Goal: Task Accomplishment & Management: Complete application form

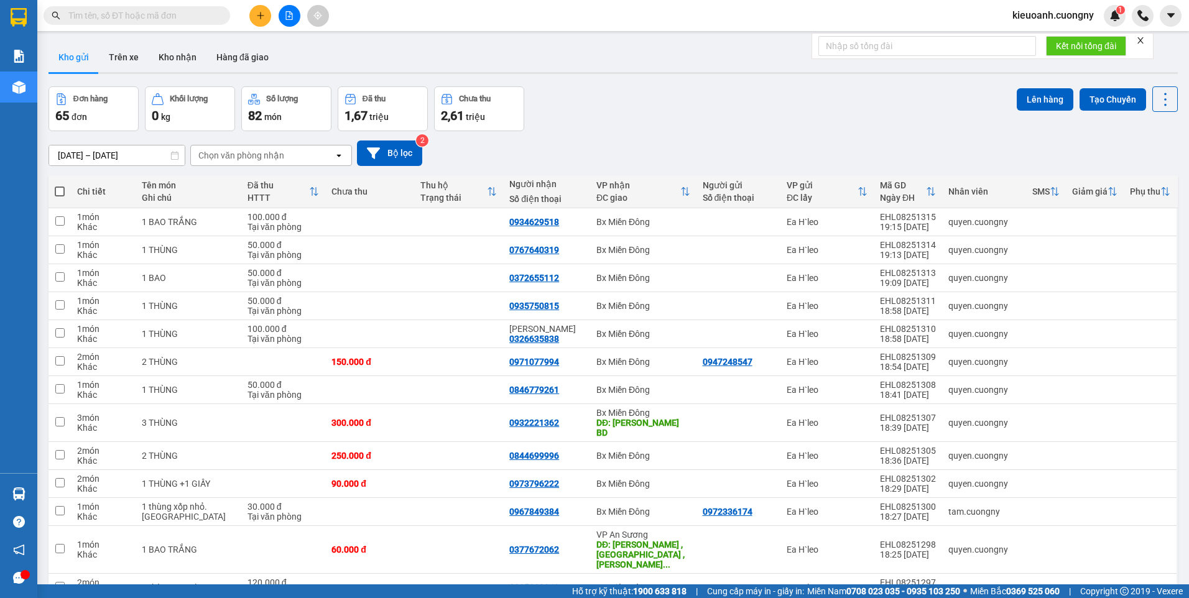
click at [166, 20] on input "text" at bounding box center [141, 16] width 147 height 14
paste input "0945876458"
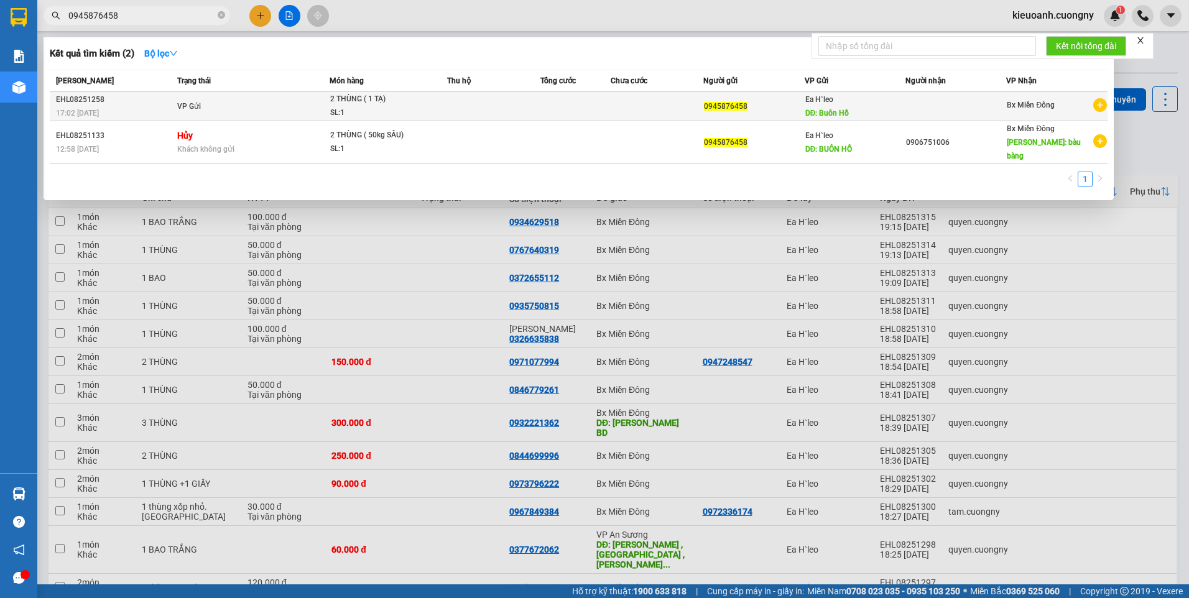
type input "0945876458"
click at [899, 106] on div "Ea H`[PERSON_NAME] DĐ: [PERSON_NAME]" at bounding box center [856, 106] width 100 height 27
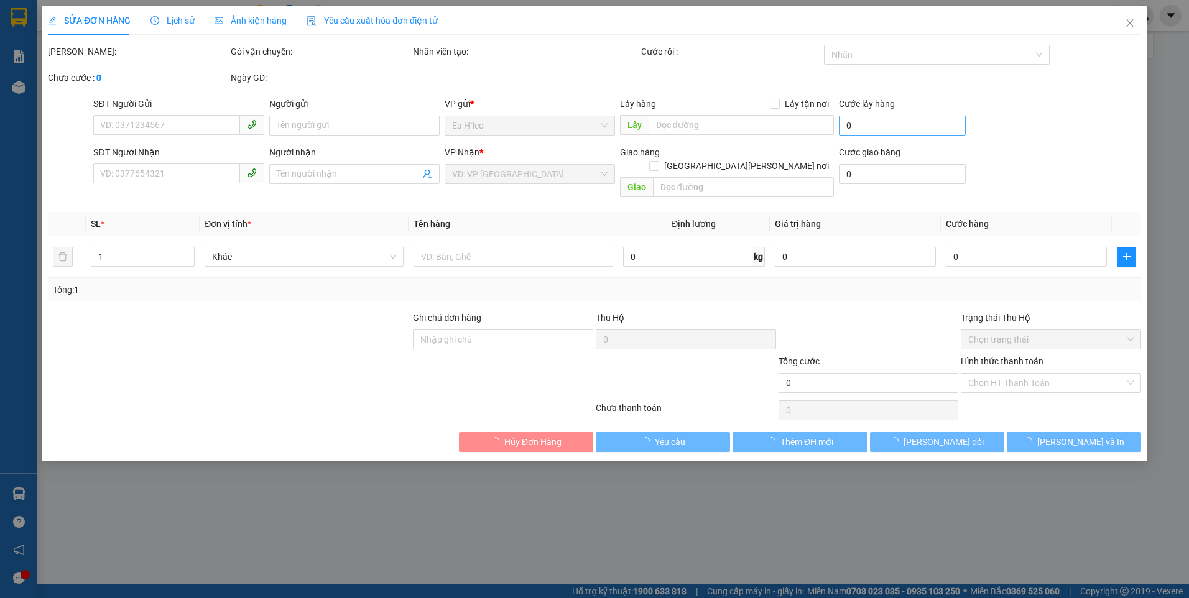
type input "0945876458"
type input "Buôn Hồ"
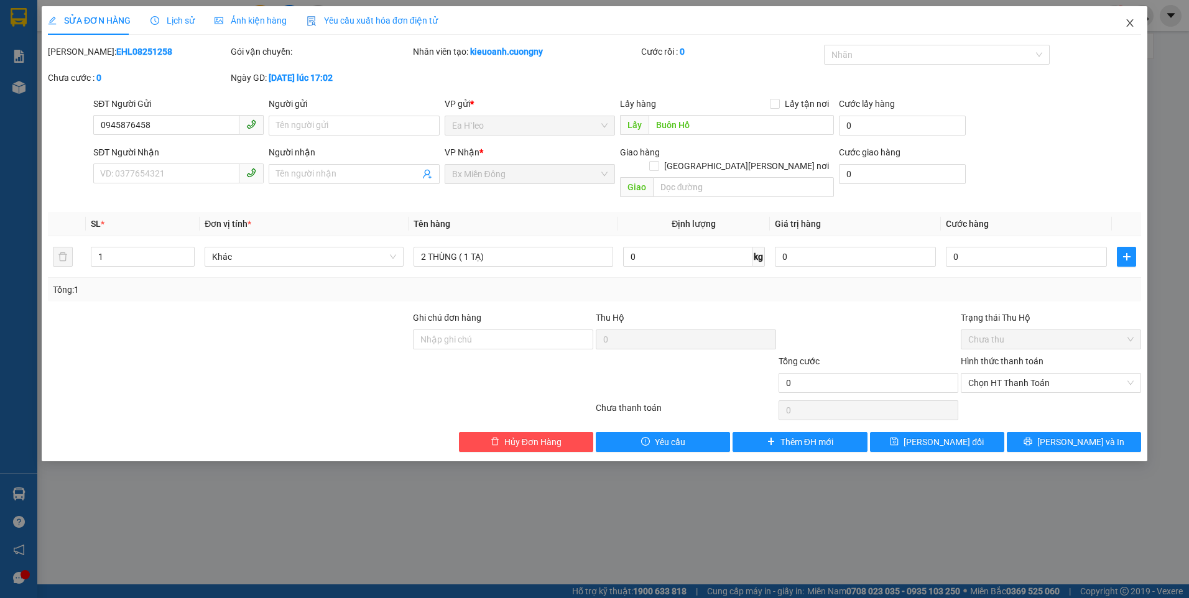
click at [1130, 25] on icon "close" at bounding box center [1129, 22] width 7 height 7
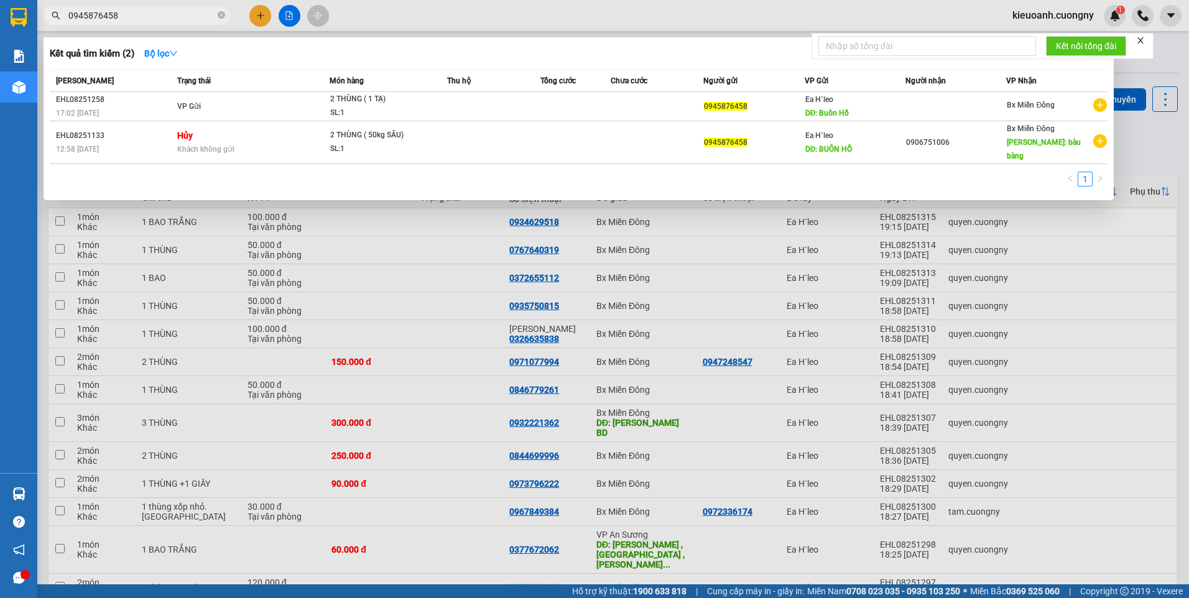
click at [166, 10] on input "0945876458" at bounding box center [141, 16] width 147 height 14
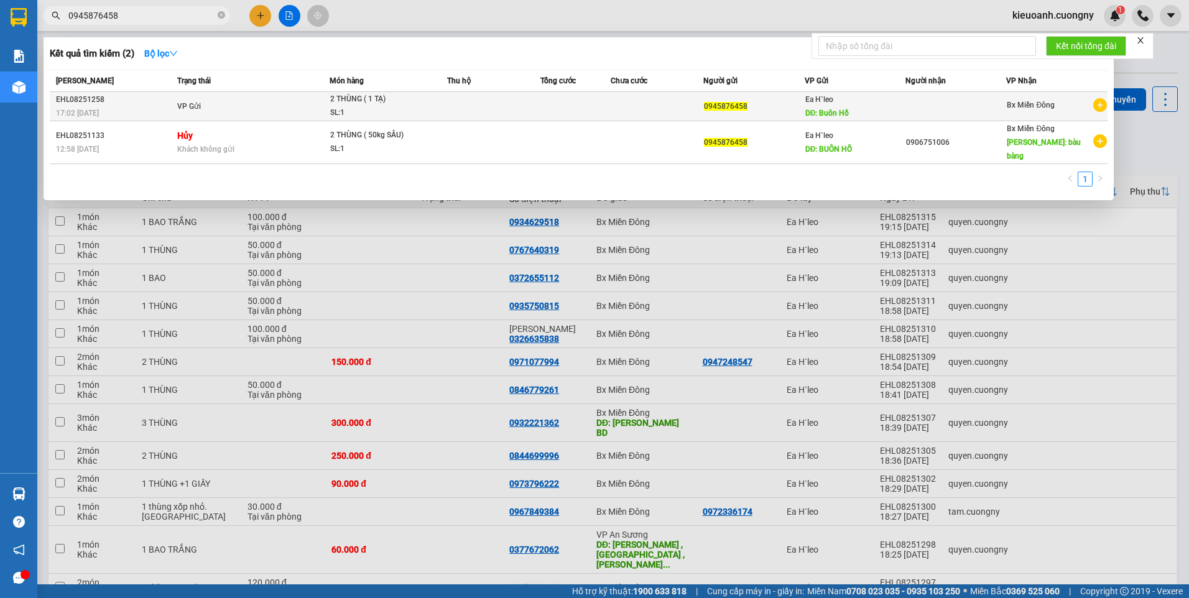
click at [876, 108] on div "Ea H`[PERSON_NAME] DĐ: [PERSON_NAME]" at bounding box center [856, 106] width 100 height 27
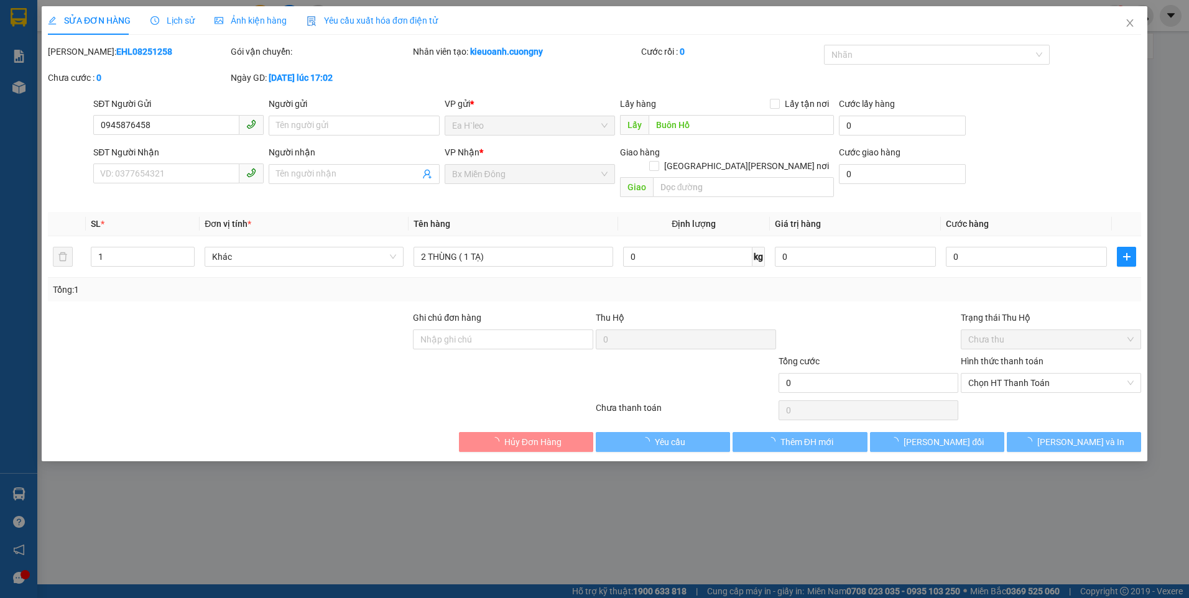
type input "0945876458"
type input "Buôn Hồ"
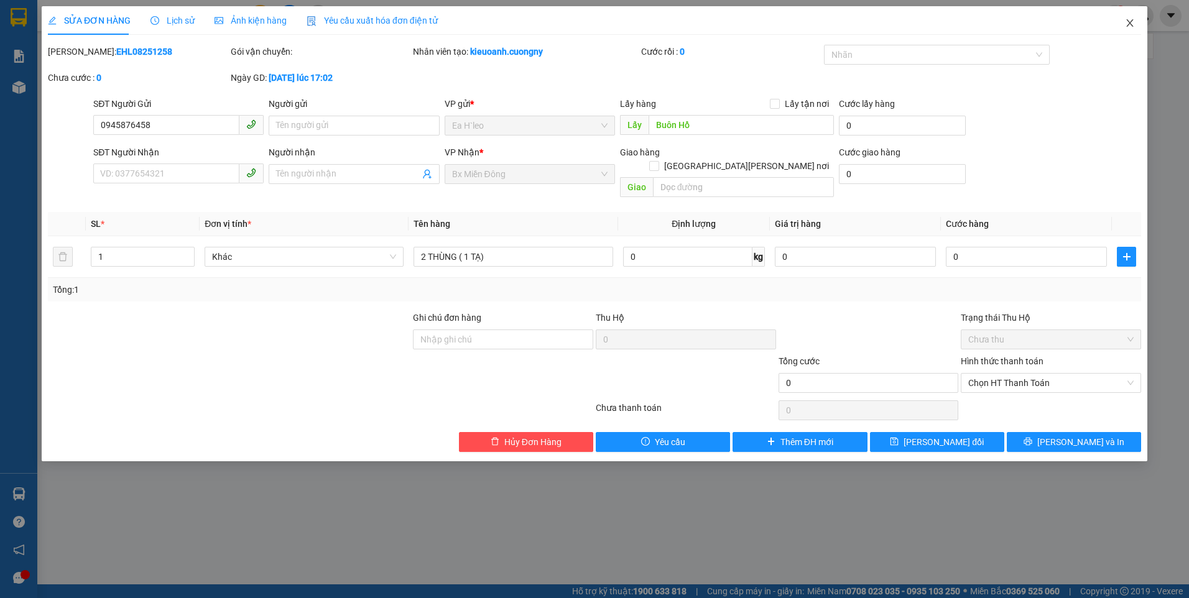
click at [1130, 24] on icon "close" at bounding box center [1129, 22] width 7 height 7
